Goal: Task Accomplishment & Management: Manage account settings

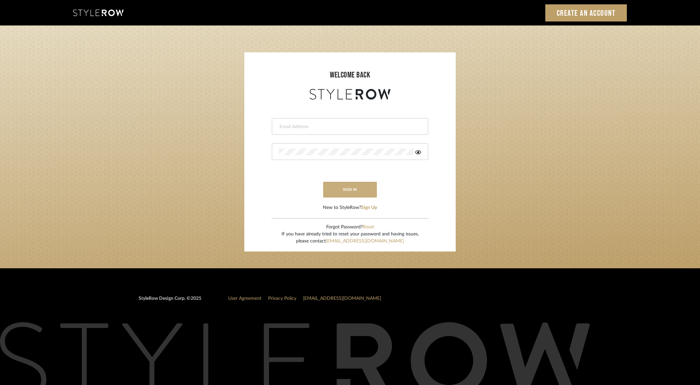
type input "dana.lewisrosedesign@gmail.com"
click at [350, 191] on button "sign in" at bounding box center [350, 190] width 54 height 16
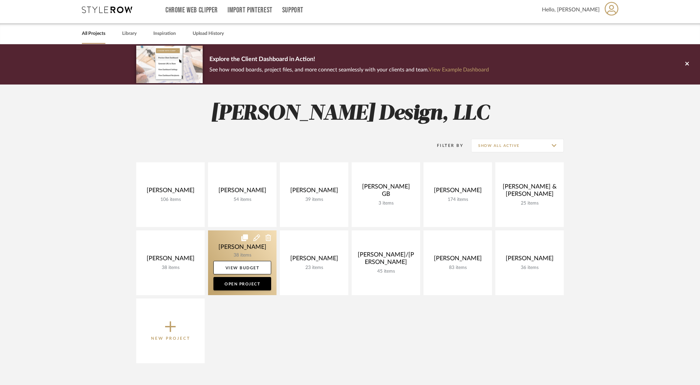
scroll to position [3, 0]
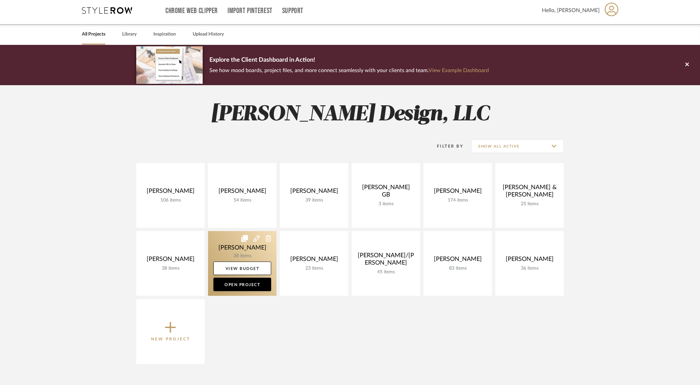
click at [213, 246] on link at bounding box center [242, 263] width 68 height 65
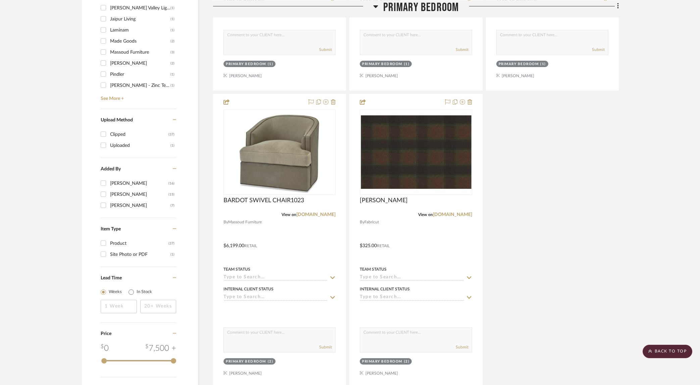
scroll to position [845, 0]
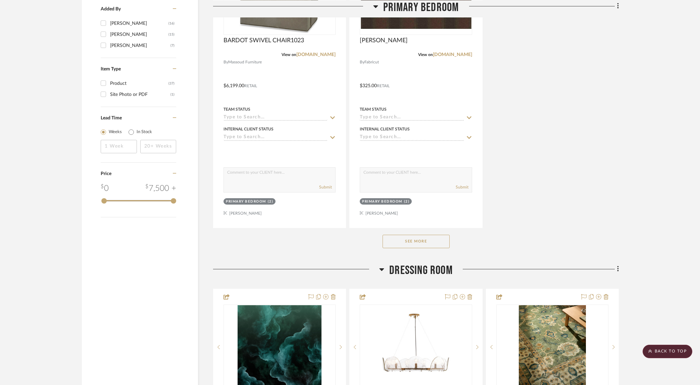
drag, startPoint x: 409, startPoint y: 240, endPoint x: 672, endPoint y: 188, distance: 268.0
click at [410, 240] on button "See More" at bounding box center [416, 241] width 67 height 13
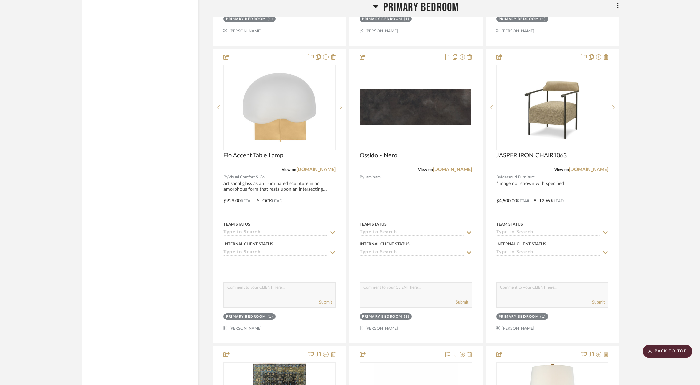
scroll to position [1268, 0]
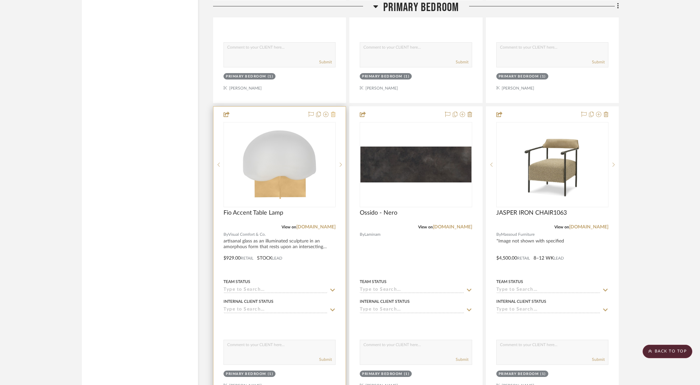
click at [334, 113] on icon at bounding box center [333, 114] width 5 height 5
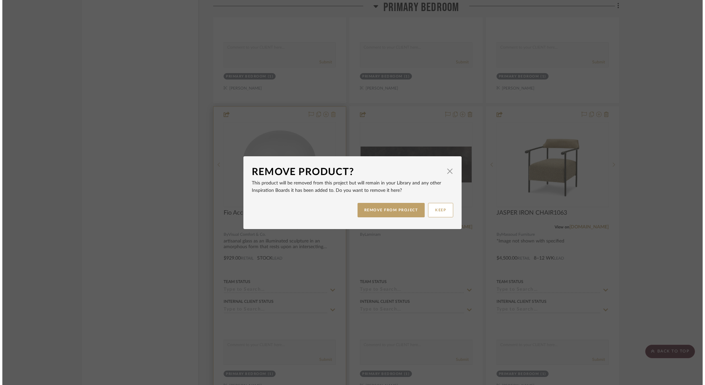
scroll to position [0, 0]
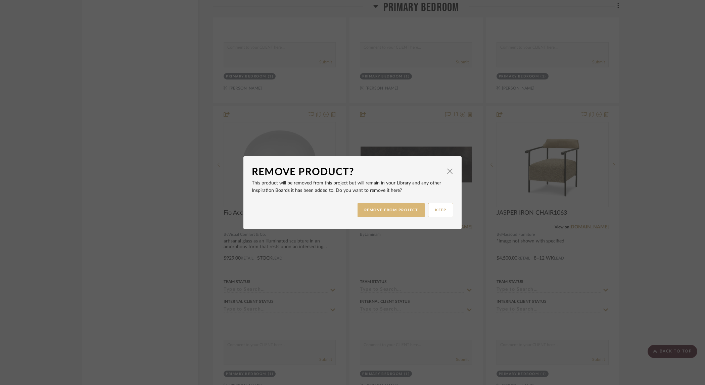
click at [389, 209] on button "REMOVE FROM PROJECT" at bounding box center [390, 210] width 67 height 14
